Goal: Use online tool/utility: Utilize a website feature to perform a specific function

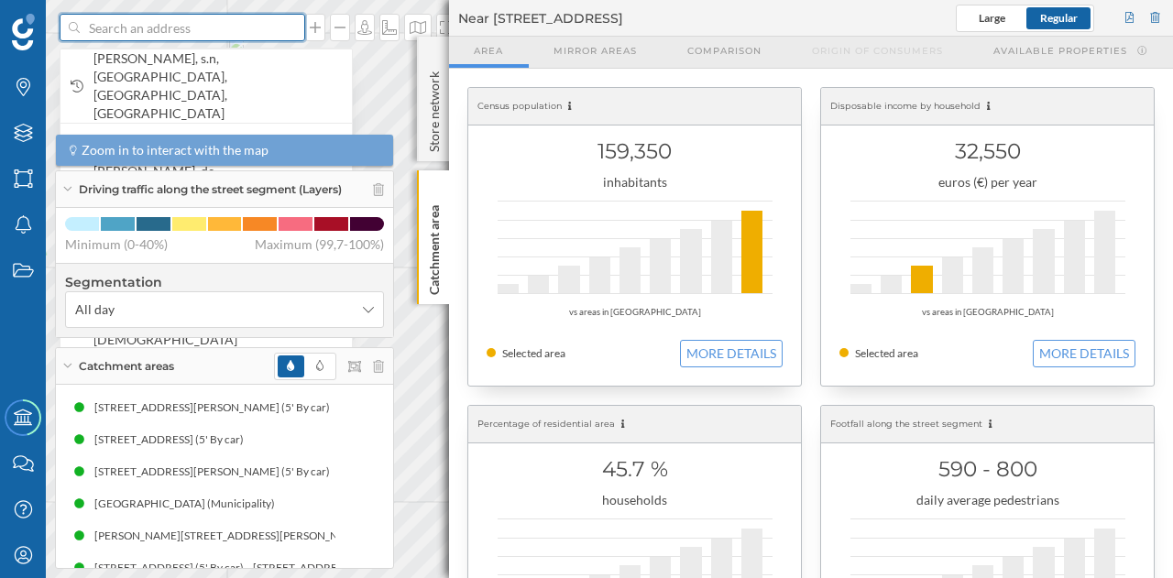
click at [235, 32] on input at bounding box center [182, 27] width 205 height 27
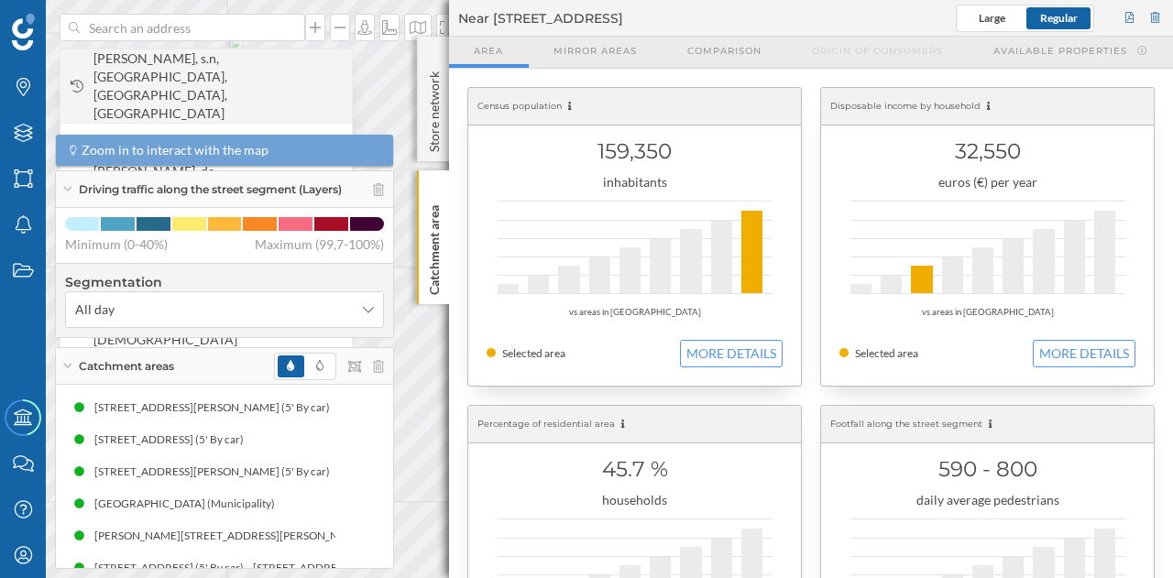
click at [203, 69] on span "[PERSON_NAME], s.n, [GEOGRAPHIC_DATA], [GEOGRAPHIC_DATA], [GEOGRAPHIC_DATA]" at bounding box center [217, 85] width 249 height 73
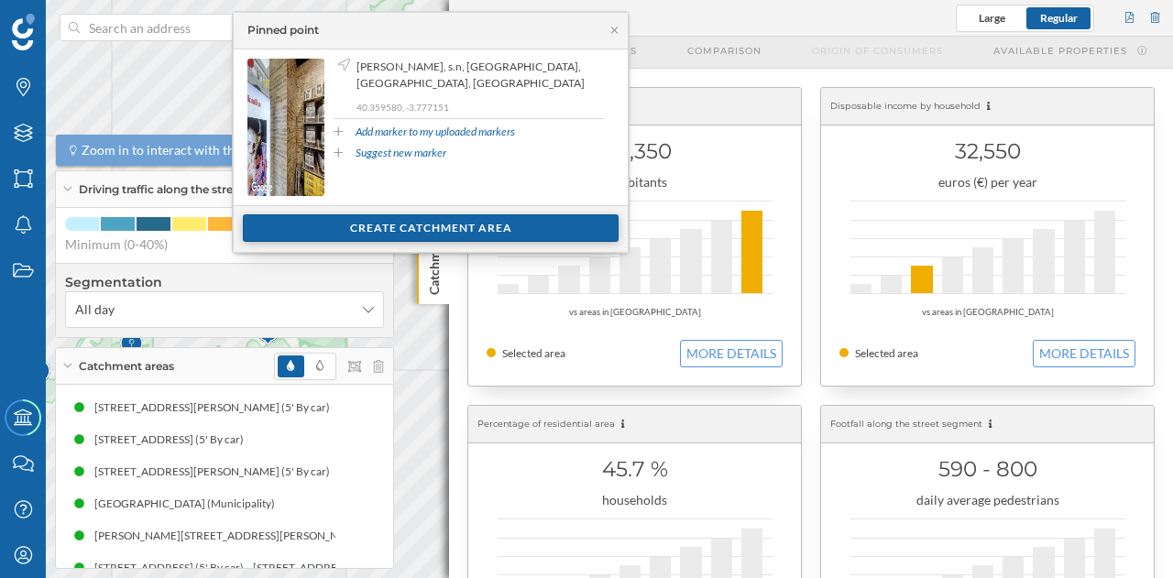
click at [425, 218] on div "Create catchment area" at bounding box center [431, 227] width 376 height 27
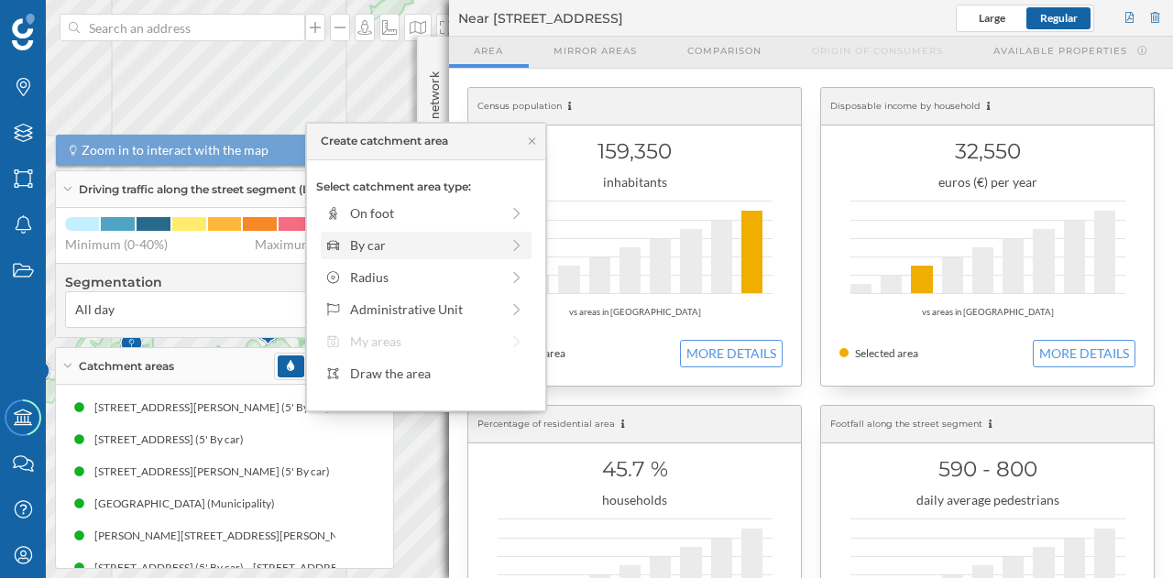
click at [404, 243] on div "By car" at bounding box center [424, 245] width 149 height 19
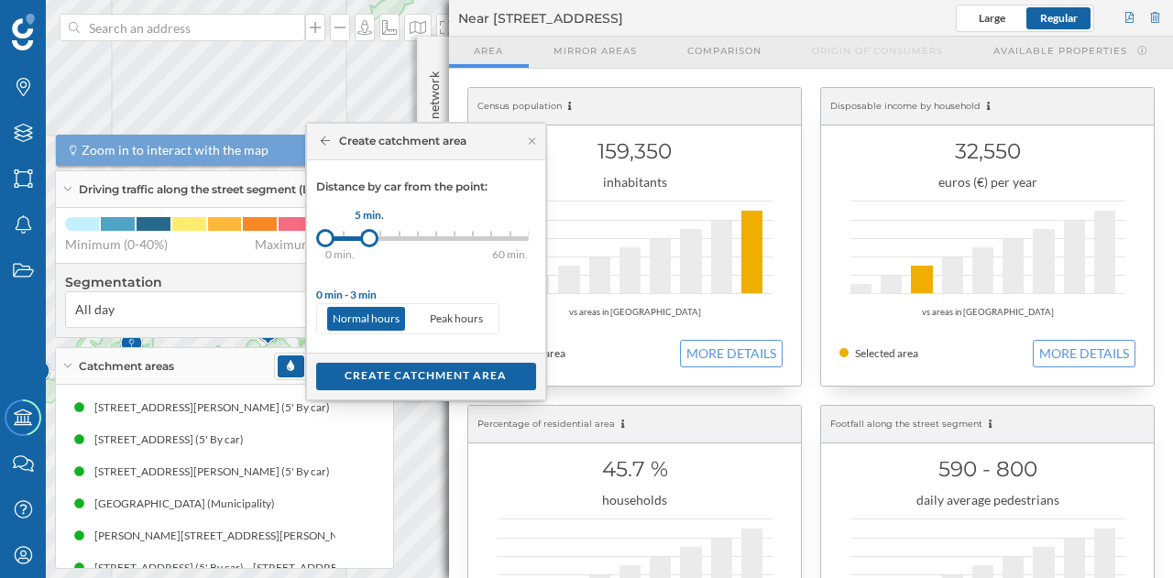
drag, startPoint x: 345, startPoint y: 239, endPoint x: 367, endPoint y: 235, distance: 22.5
click at [367, 235] on div at bounding box center [369, 238] width 18 height 18
click at [377, 369] on div "Create catchment area" at bounding box center [426, 375] width 220 height 27
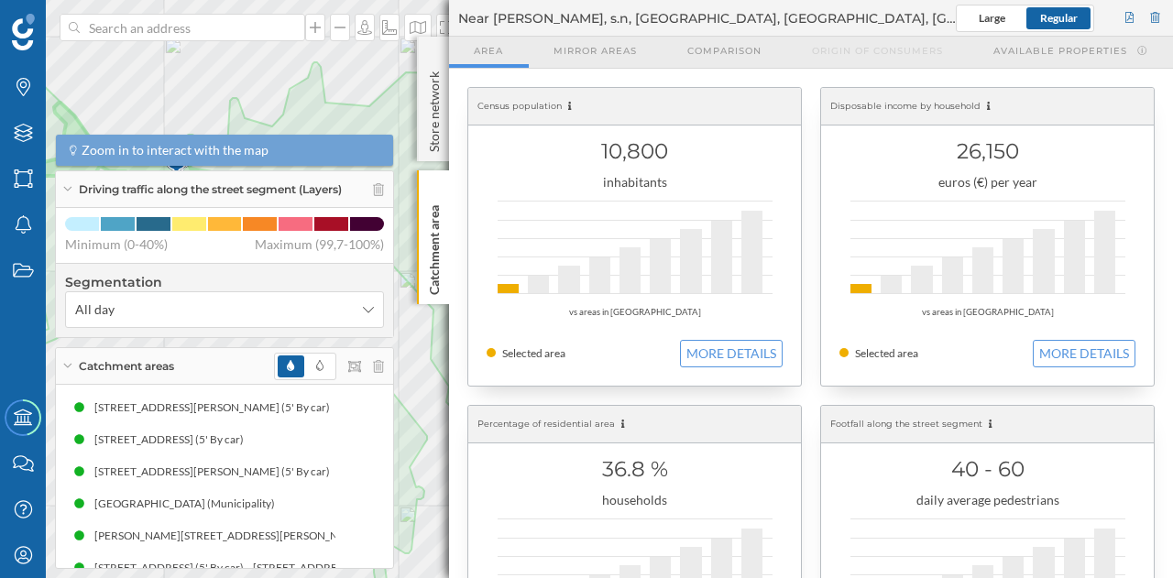
click at [1156, 188] on geo-overview-box "Disposable income by household 26,150 euros (€) per year vs areas in [GEOGRAPHI…" at bounding box center [987, 237] width 353 height 318
click at [1153, 8] on div at bounding box center [1156, 18] width 16 height 27
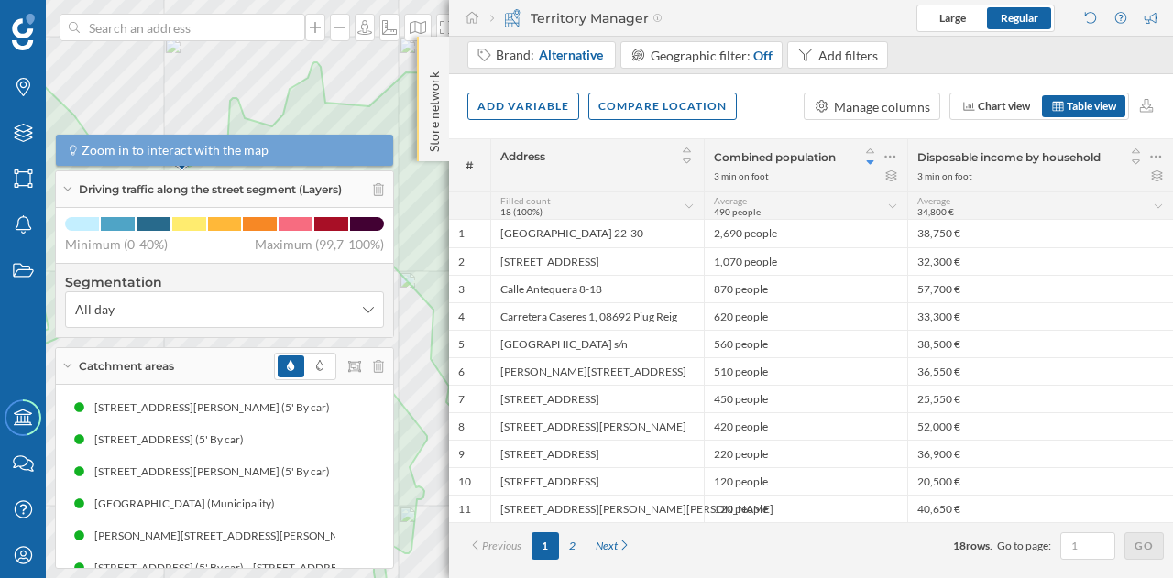
click at [434, 50] on div "Store network" at bounding box center [433, 99] width 32 height 125
click at [440, 86] on p "Store network" at bounding box center [434, 109] width 18 height 90
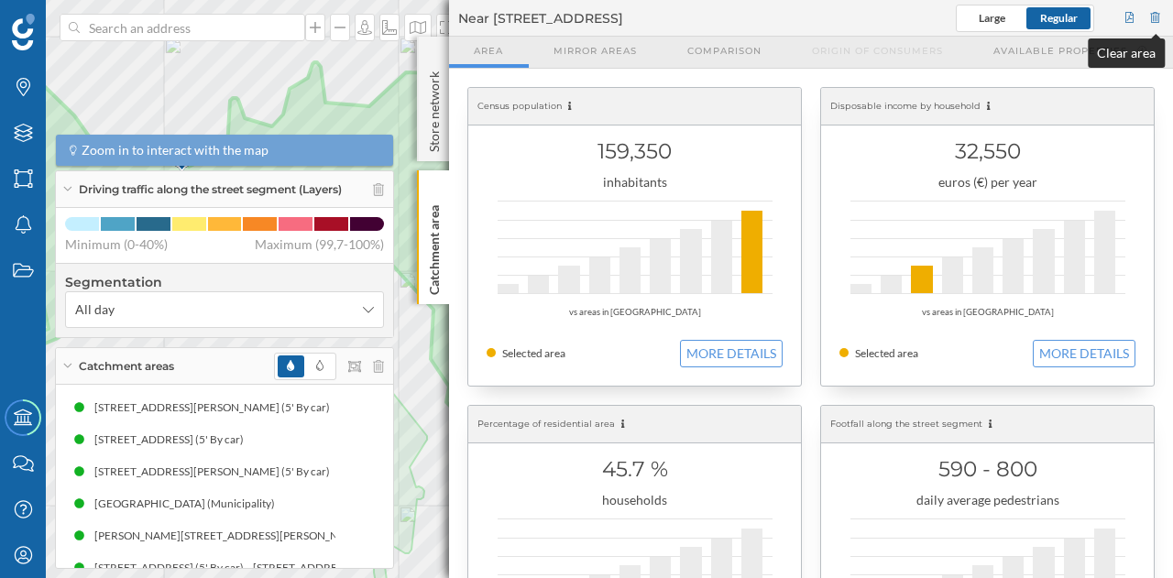
click at [1152, 5] on div at bounding box center [1156, 18] width 16 height 27
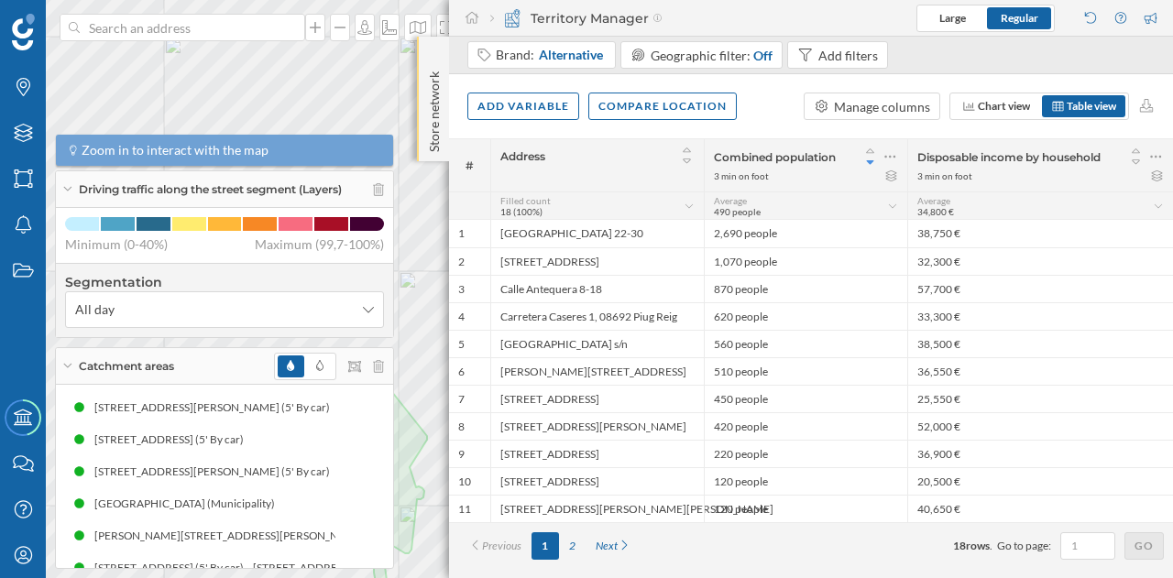
click at [429, 102] on p "Store network" at bounding box center [434, 108] width 18 height 88
click at [433, 67] on p "Store network" at bounding box center [434, 109] width 18 height 90
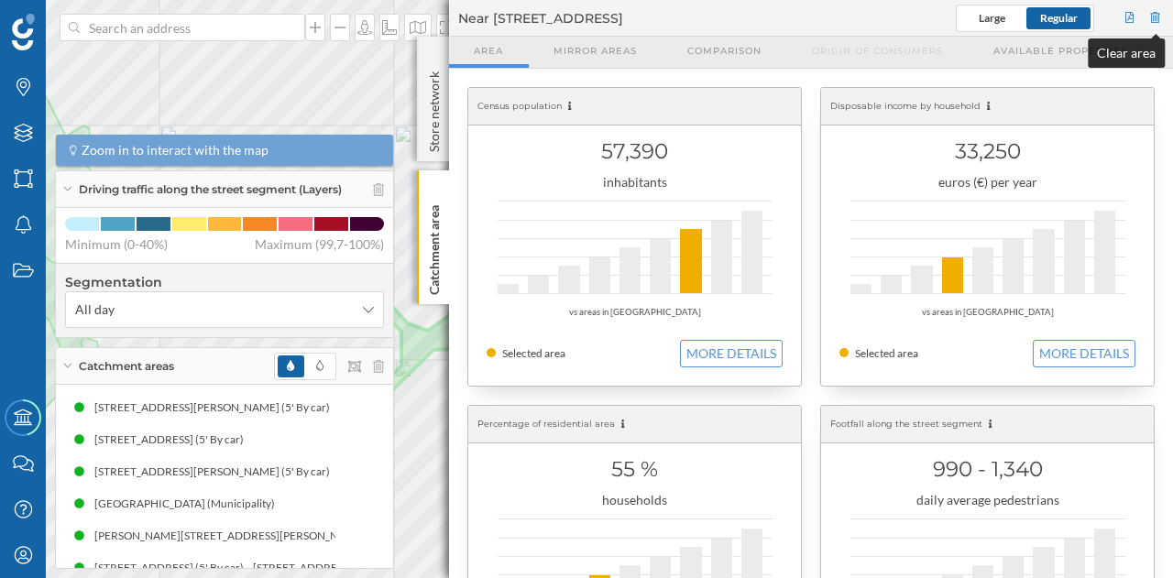
click at [1160, 15] on div at bounding box center [1156, 18] width 16 height 27
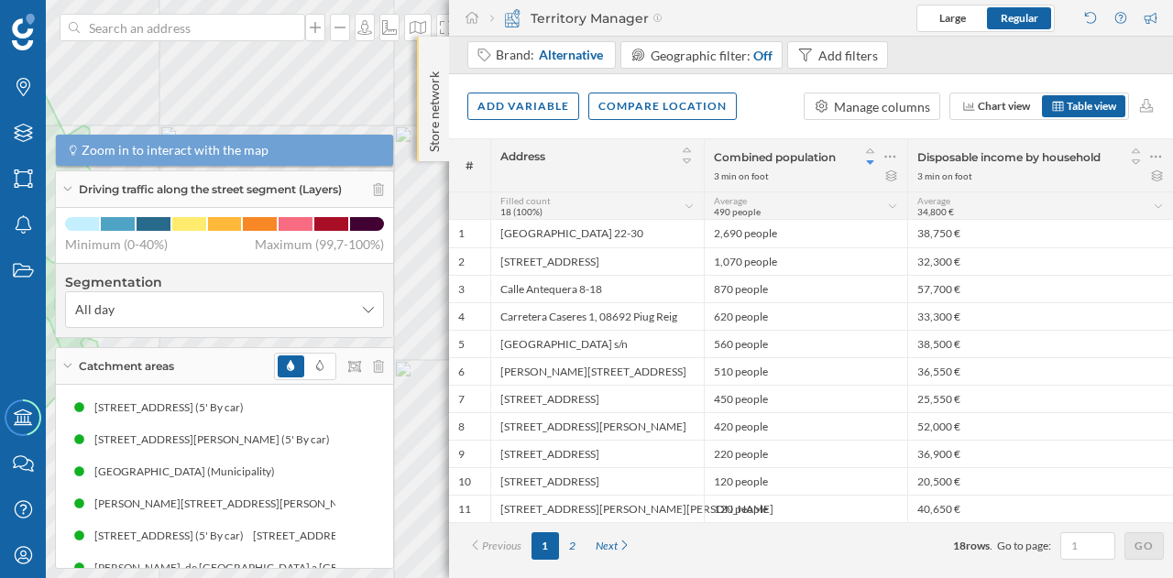
click at [425, 91] on p "Store network" at bounding box center [434, 108] width 18 height 88
click at [432, 67] on p "Store network" at bounding box center [434, 109] width 18 height 90
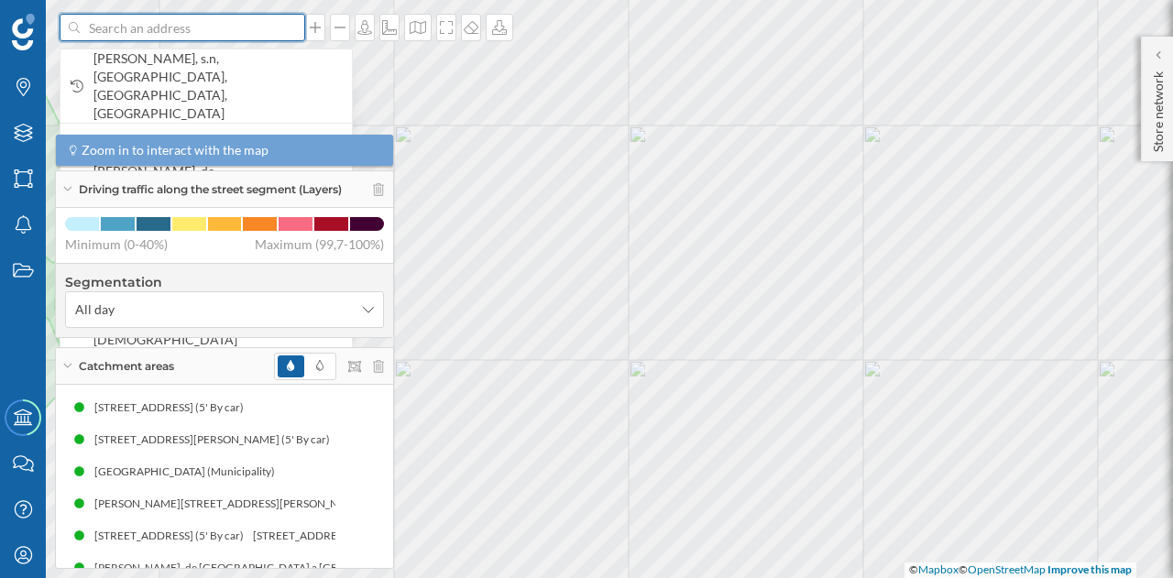
click at [257, 27] on input at bounding box center [182, 27] width 205 height 27
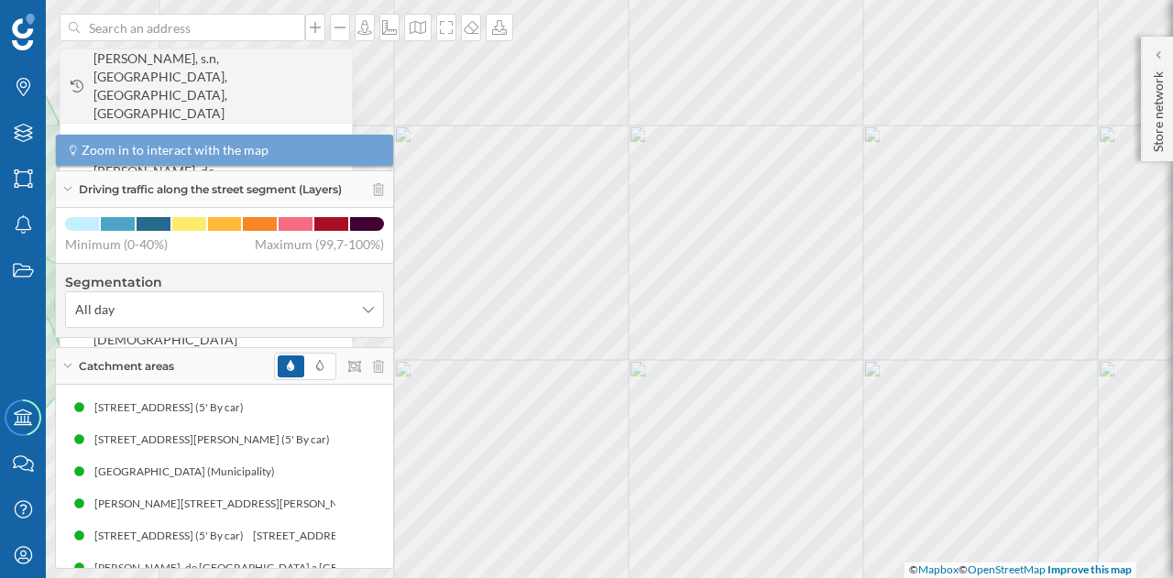
click at [209, 72] on span "[PERSON_NAME], s.n, [GEOGRAPHIC_DATA], [GEOGRAPHIC_DATA], [GEOGRAPHIC_DATA]" at bounding box center [217, 85] width 249 height 73
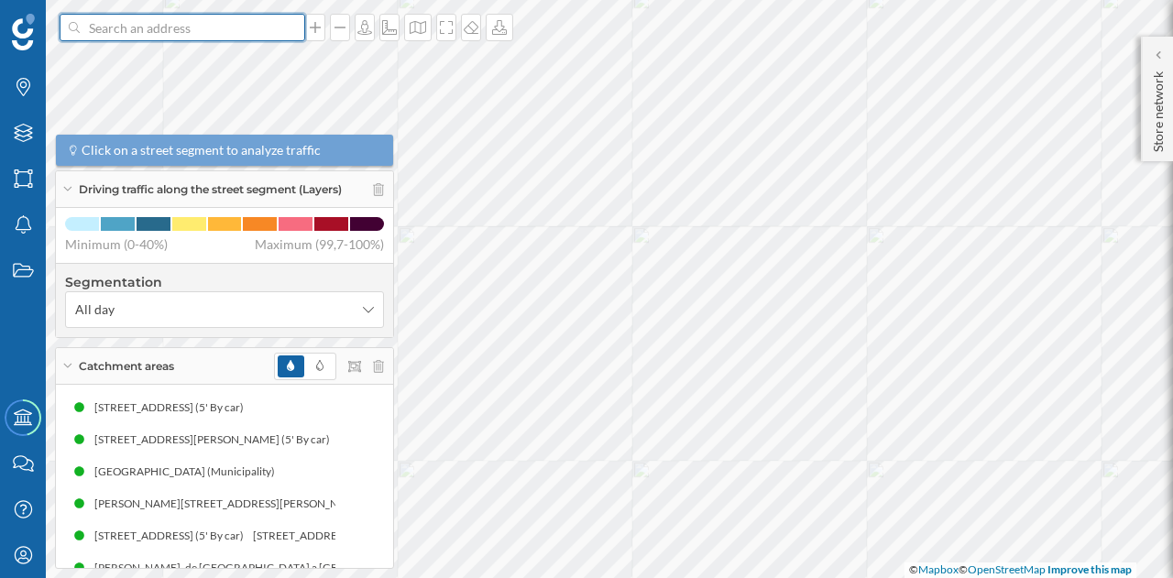
click at [125, 30] on input at bounding box center [182, 27] width 205 height 27
paste input "[STREET_ADDRESS]"
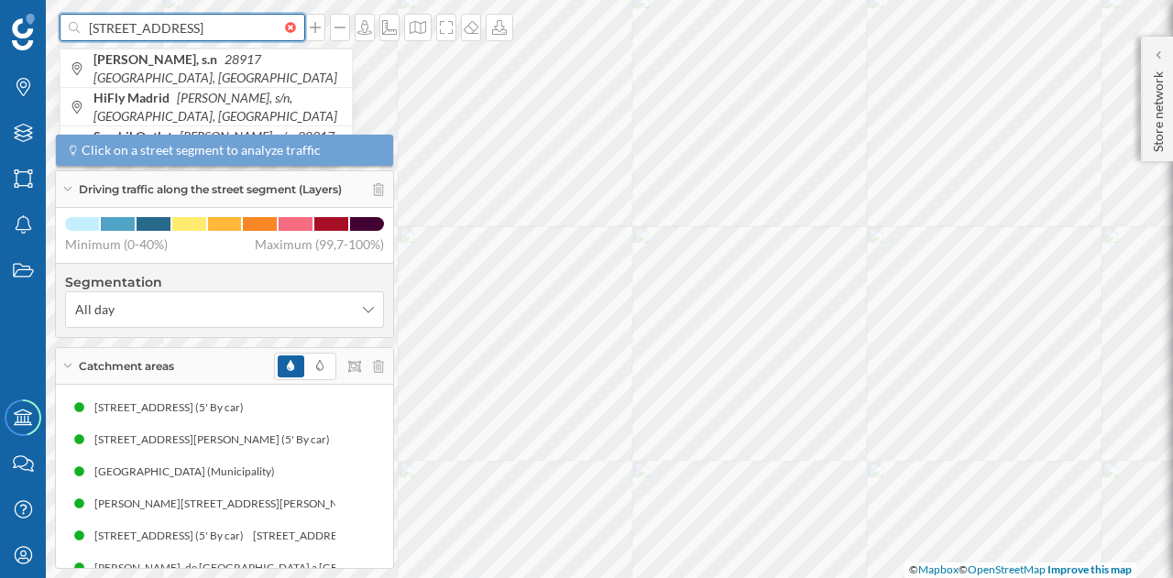
scroll to position [0, 7]
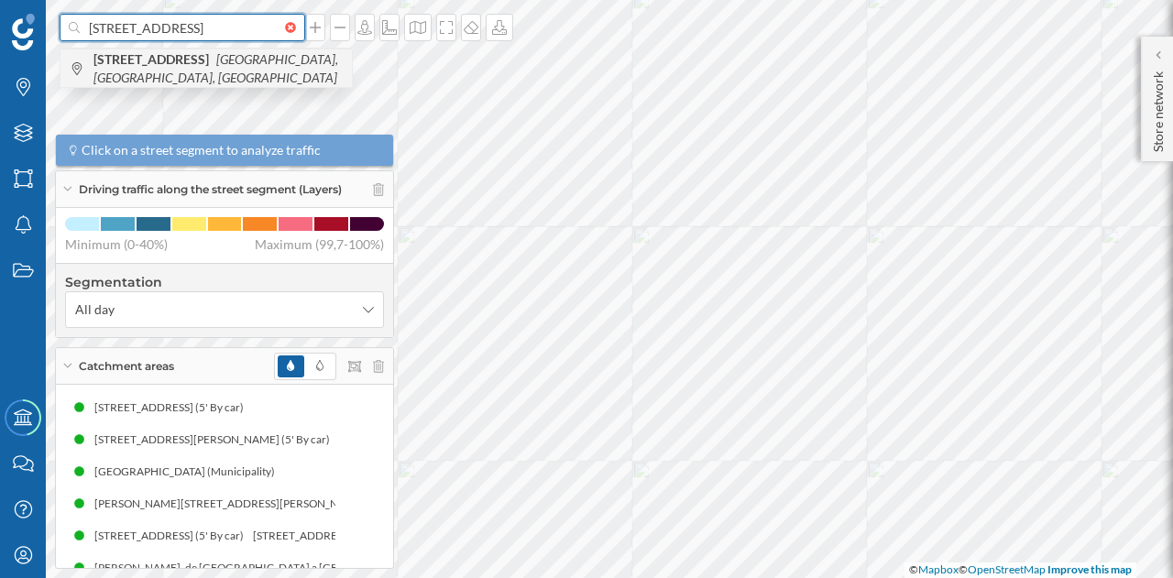
type input "[STREET_ADDRESS]"
click at [192, 76] on span "[STREET_ADDRESS]" at bounding box center [217, 68] width 249 height 37
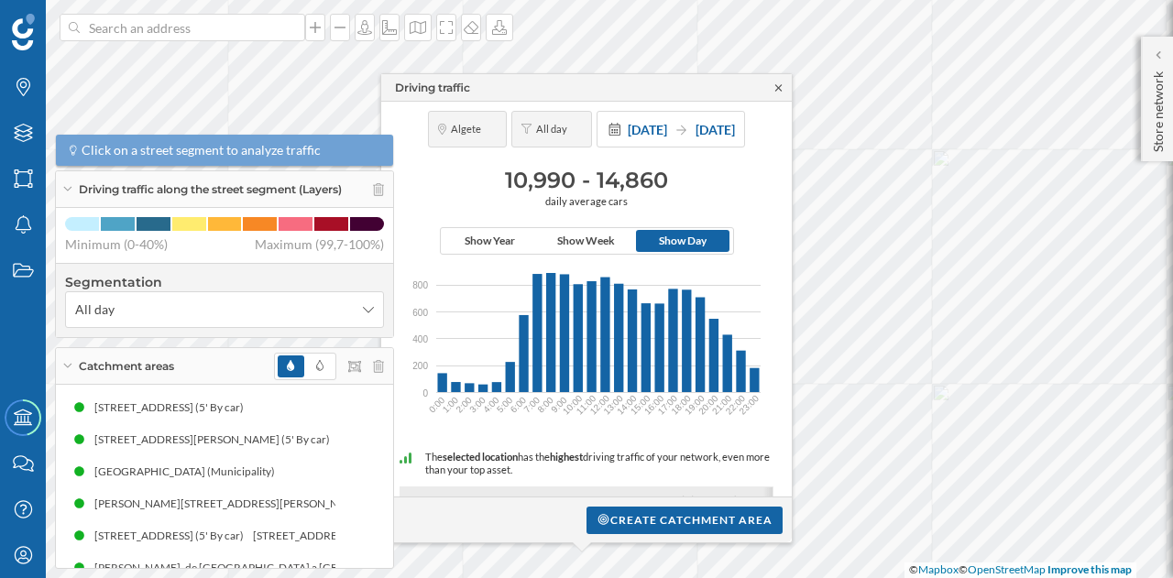
click at [774, 89] on icon at bounding box center [779, 87] width 14 height 11
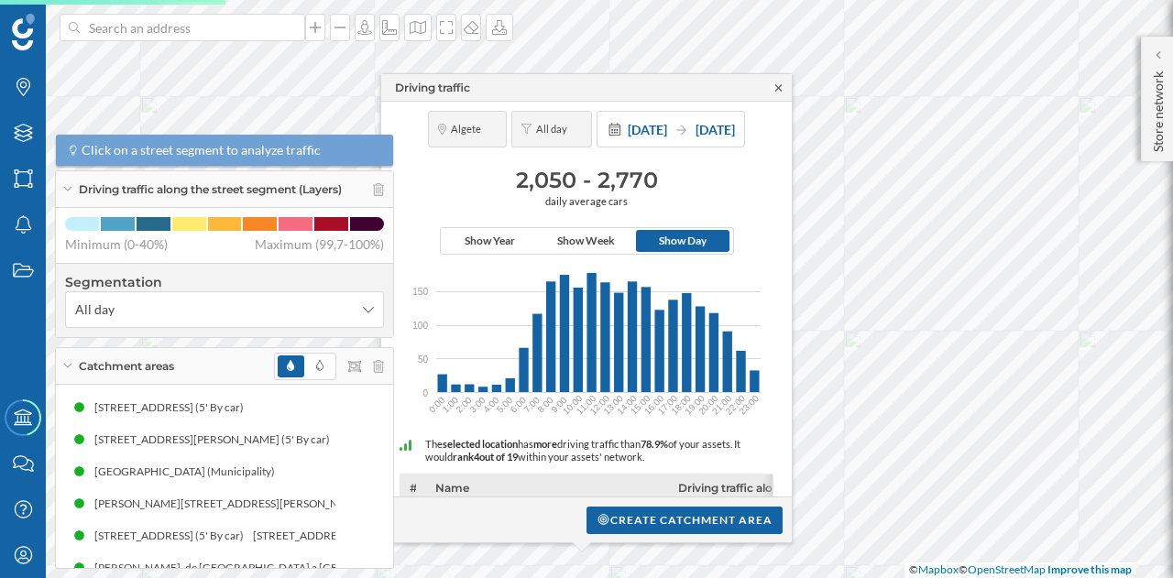
click at [779, 86] on icon at bounding box center [779, 87] width 14 height 11
click at [775, 85] on icon at bounding box center [779, 87] width 14 height 11
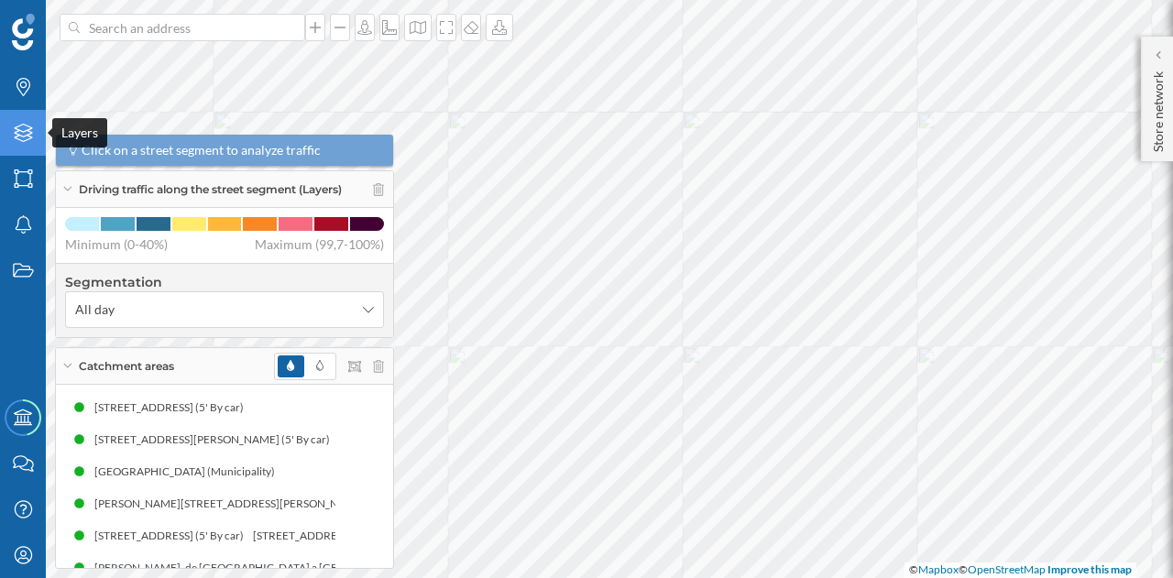
click at [28, 115] on div "Layers" at bounding box center [23, 133] width 46 height 46
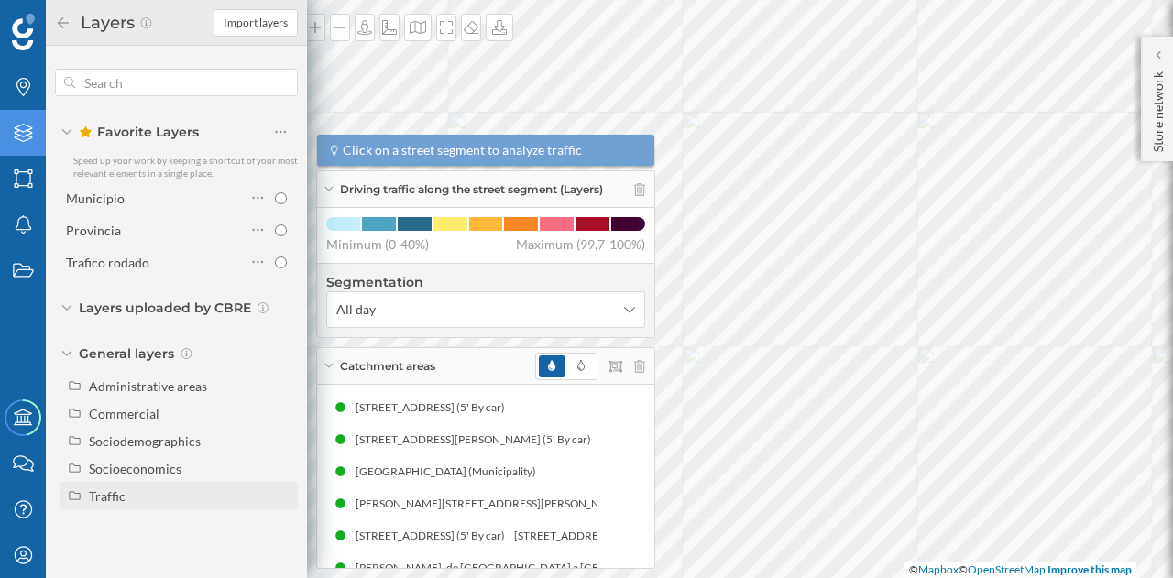
click at [110, 503] on div "Traffic" at bounding box center [107, 497] width 37 height 16
click at [107, 547] on div "Footfall" at bounding box center [117, 552] width 45 height 16
click at [280, 547] on input "Footfall" at bounding box center [286, 551] width 12 height 12
radio input "true"
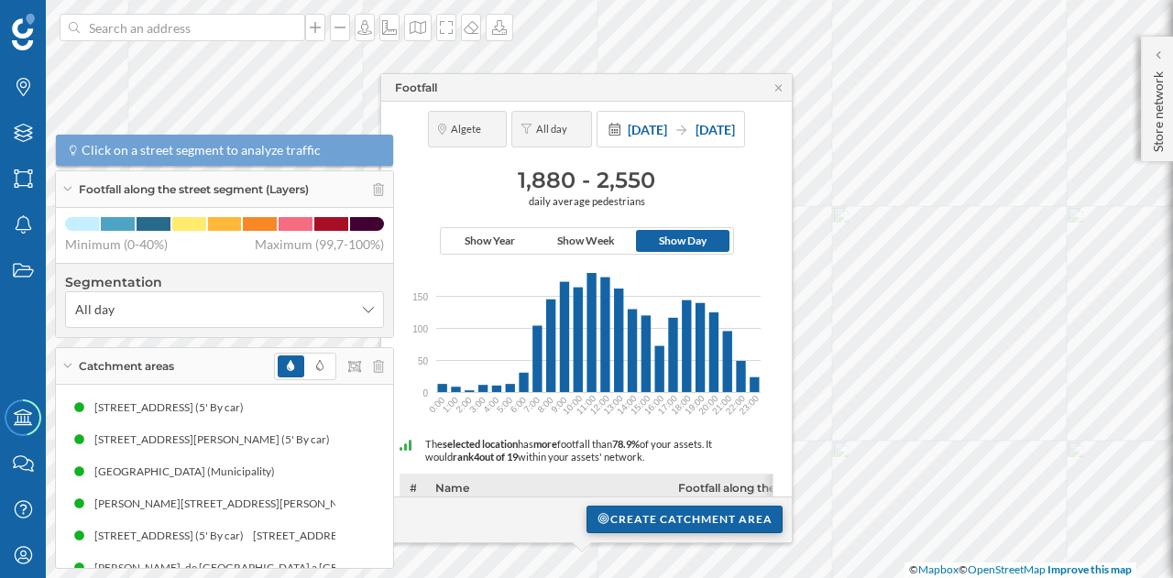
click at [651, 514] on div "Create catchment area" at bounding box center [685, 519] width 196 height 27
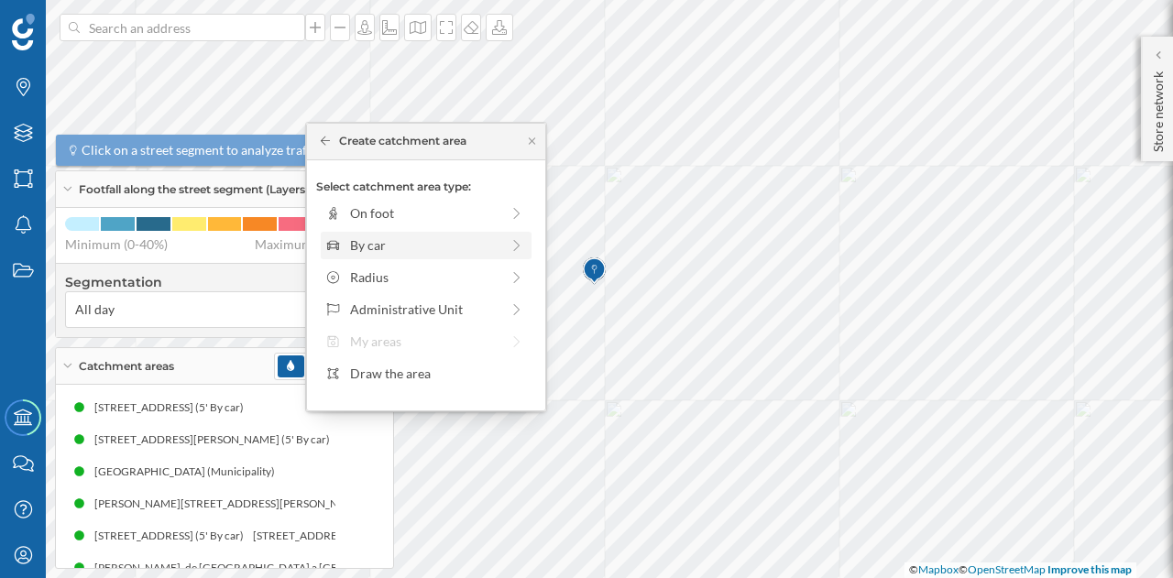
click at [366, 241] on div "By car" at bounding box center [424, 245] width 149 height 19
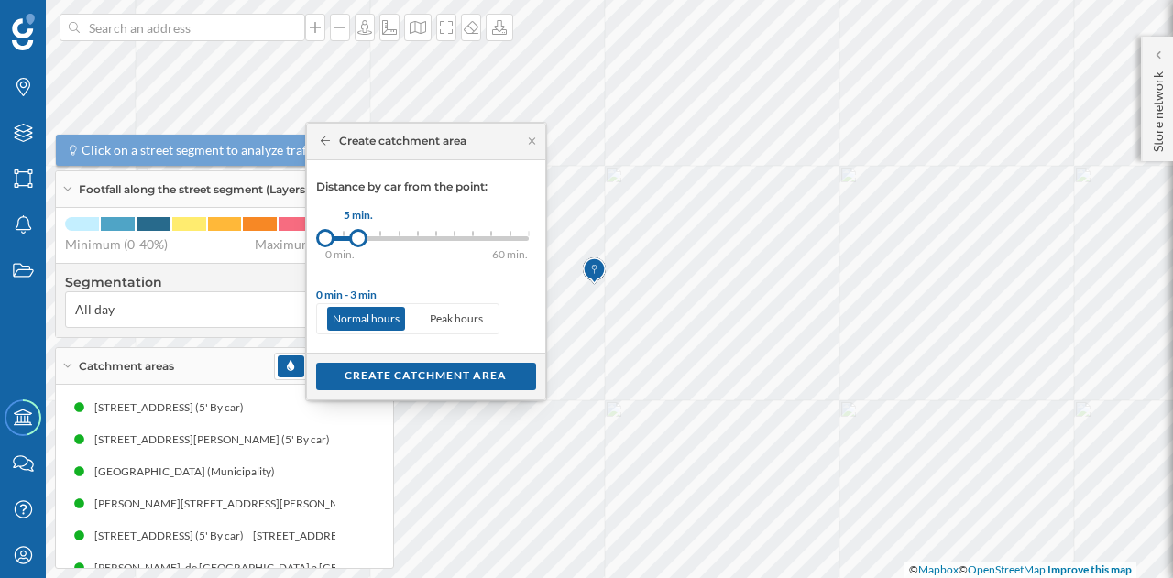
drag, startPoint x: 341, startPoint y: 238, endPoint x: 363, endPoint y: 236, distance: 22.2
click at [363, 236] on div at bounding box center [358, 238] width 18 height 18
click at [414, 377] on div "Create catchment area" at bounding box center [426, 375] width 220 height 27
